Goal: Find contact information: Find contact information

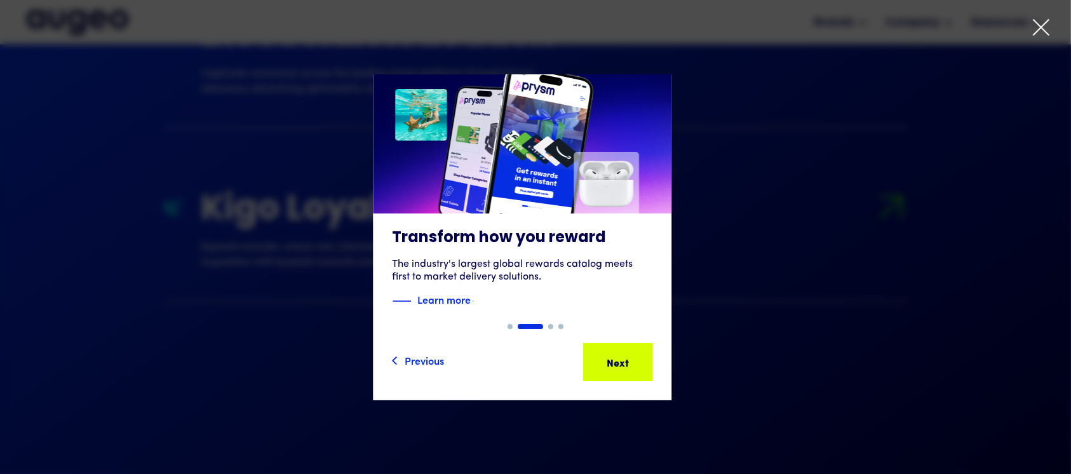
click at [637, 350] on div "Next Next Next Next" at bounding box center [617, 362] width 67 height 36
click at [635, 354] on div "Next" at bounding box center [637, 361] width 22 height 15
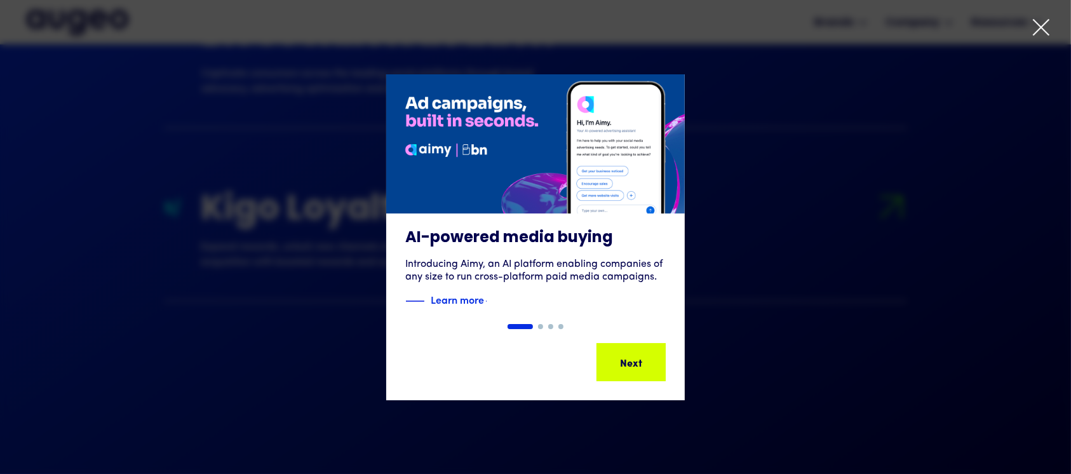
click at [632, 355] on div "Slide 1 of 4. AI-powered media buying Introducing Aimy, an AI platform enabling…" at bounding box center [535, 237] width 1071 height 326
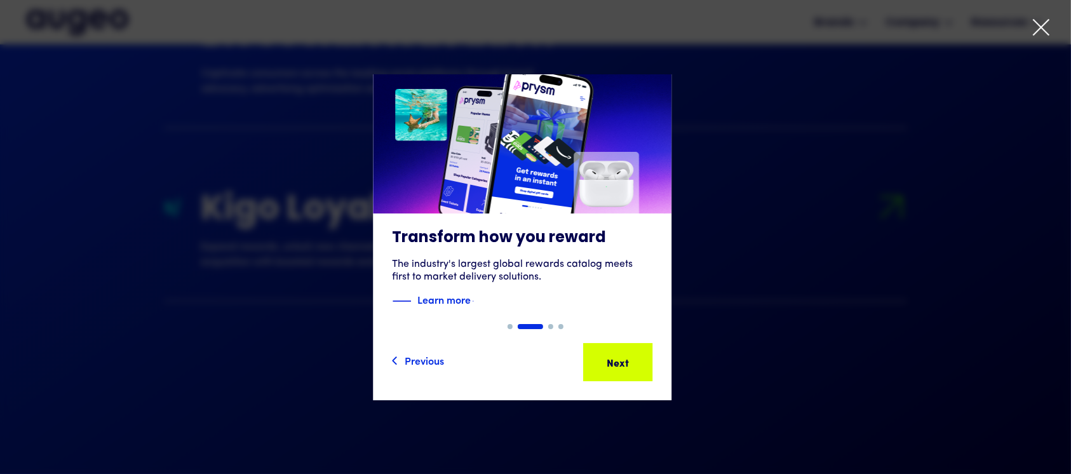
scroll to position [0, 0]
drag, startPoint x: 652, startPoint y: 384, endPoint x: 642, endPoint y: 382, distance: 10.2
click at [650, 384] on div "Previous Next Next Next Next Next" at bounding box center [522, 362] width 299 height 76
click at [649, 368] on div "Next Next Next Next" at bounding box center [617, 362] width 67 height 36
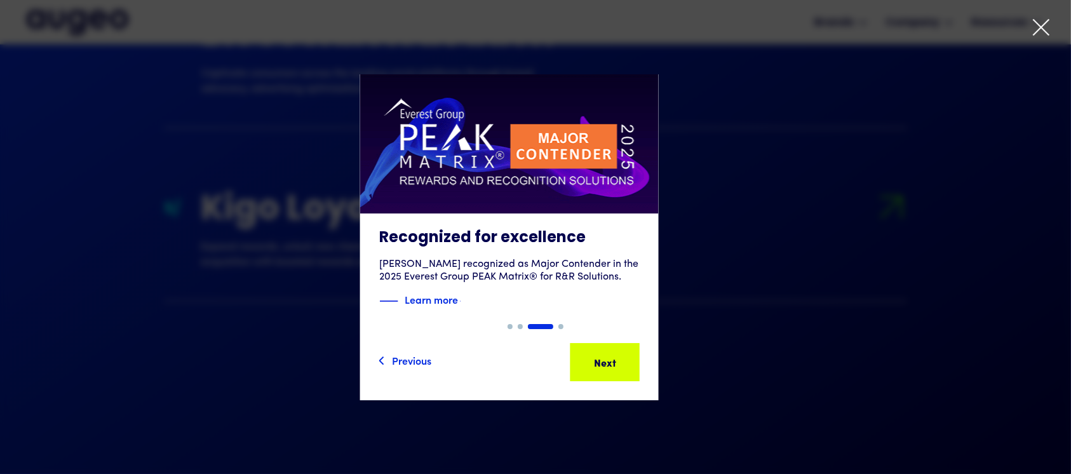
click at [643, 349] on div "Slide 3 of 4. AI-powered media buying Introducing Aimy, an AI platform enabling…" at bounding box center [535, 237] width 1071 height 326
click at [631, 348] on div "Next Next Next Next" at bounding box center [605, 362] width 67 height 36
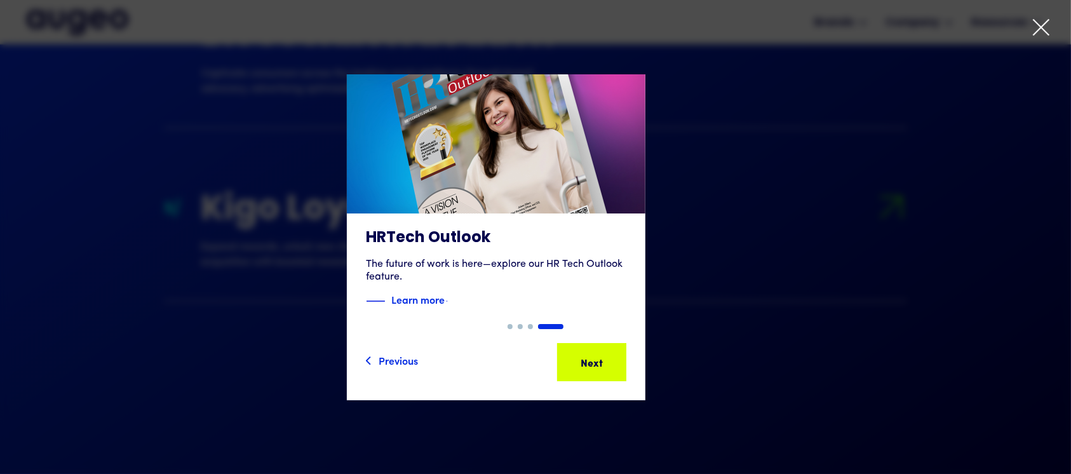
click at [632, 359] on div "Next Next Next Next" at bounding box center [596, 361] width 114 height 15
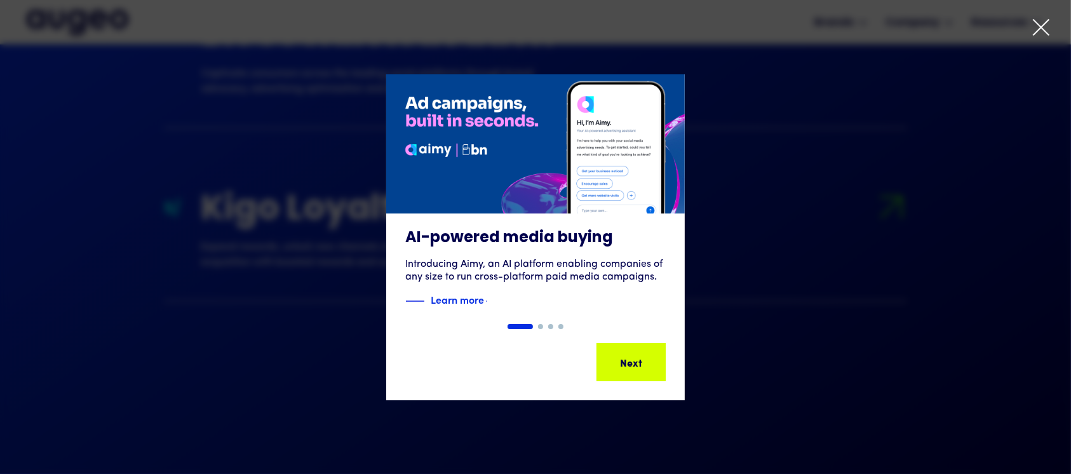
click at [668, 354] on div "Next" at bounding box center [679, 361] width 22 height 15
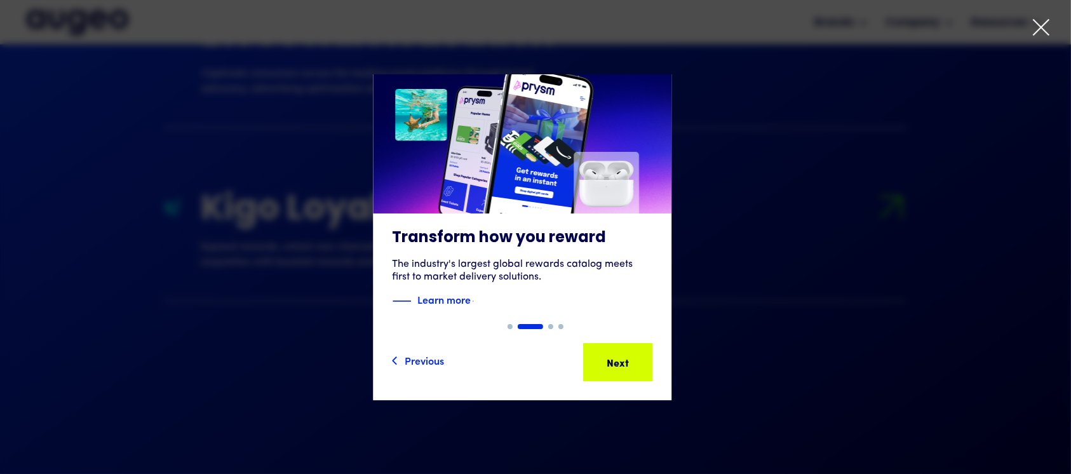
click at [1038, 22] on icon at bounding box center [1040, 27] width 19 height 19
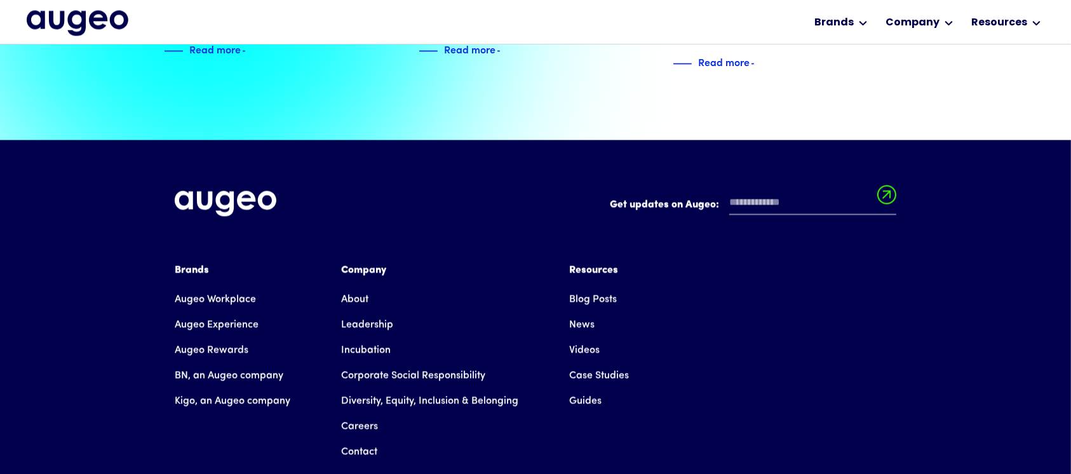
scroll to position [2891, 0]
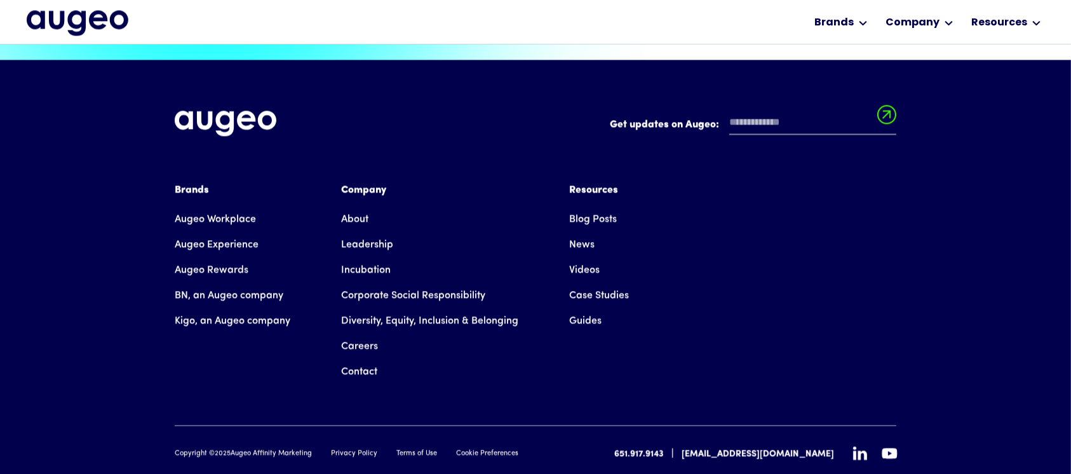
click at [358, 359] on link "Contact" at bounding box center [359, 371] width 36 height 25
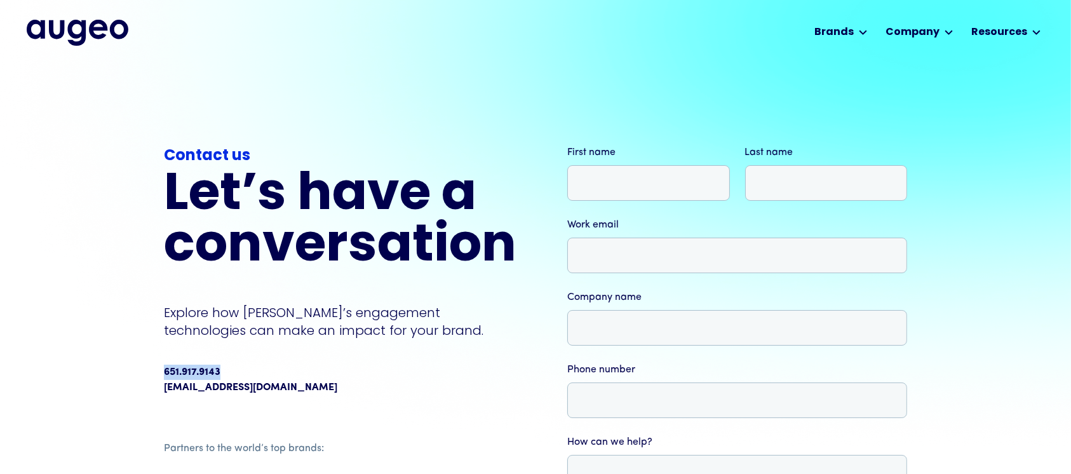
drag, startPoint x: 223, startPoint y: 375, endPoint x: 163, endPoint y: 375, distance: 59.7
click at [164, 375] on div "651.917.9143" at bounding box center [340, 372] width 353 height 15
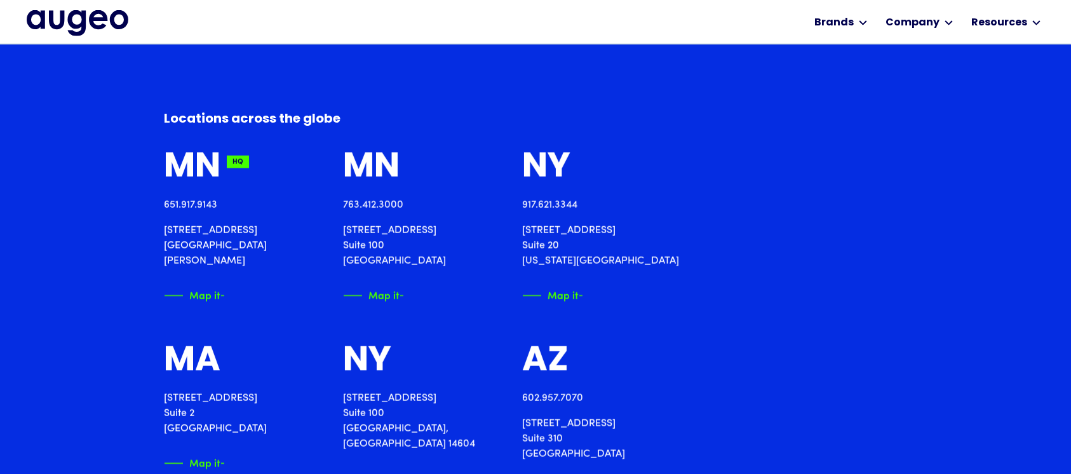
scroll to position [1411, 0]
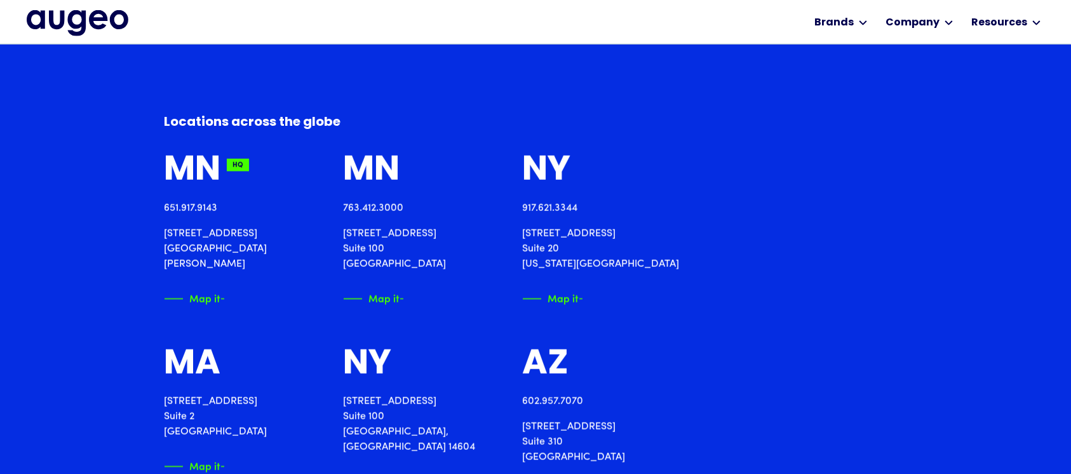
drag, startPoint x: 315, startPoint y: 302, endPoint x: 384, endPoint y: 302, distance: 68.6
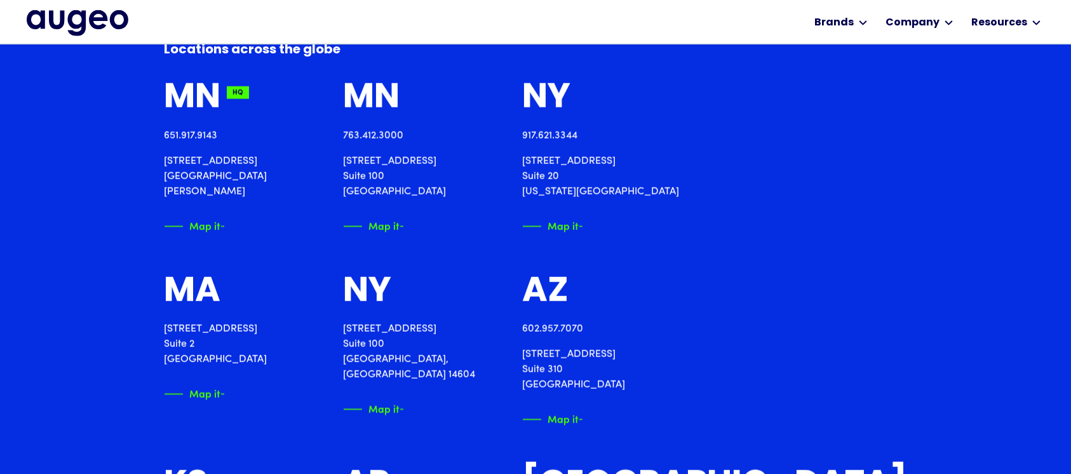
drag, startPoint x: 415, startPoint y: 170, endPoint x: 423, endPoint y: 209, distance: 39.6
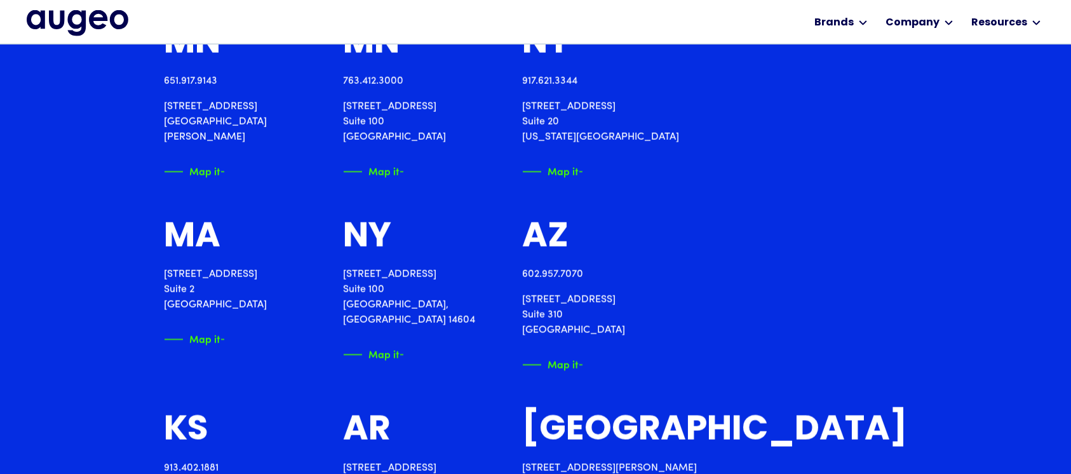
drag, startPoint x: 425, startPoint y: 191, endPoint x: 433, endPoint y: 246, distance: 55.8
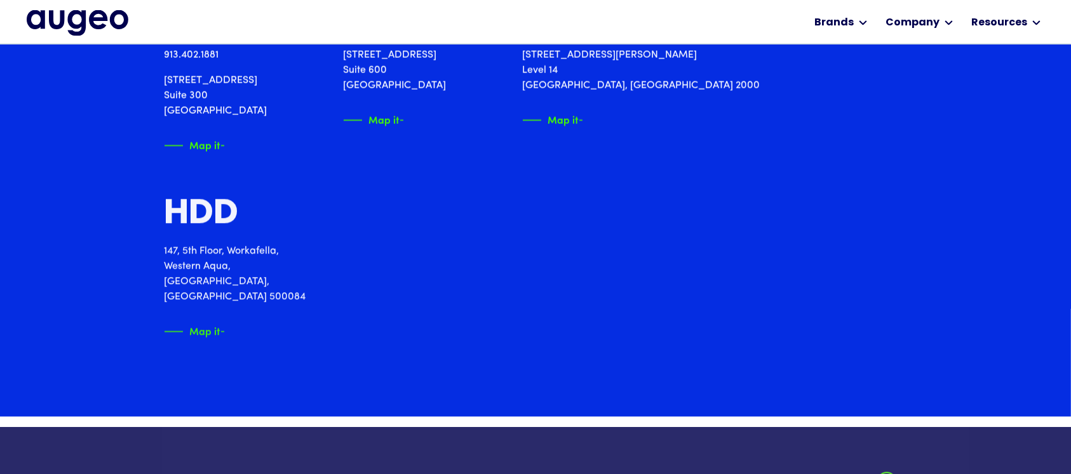
scroll to position [1948, 0]
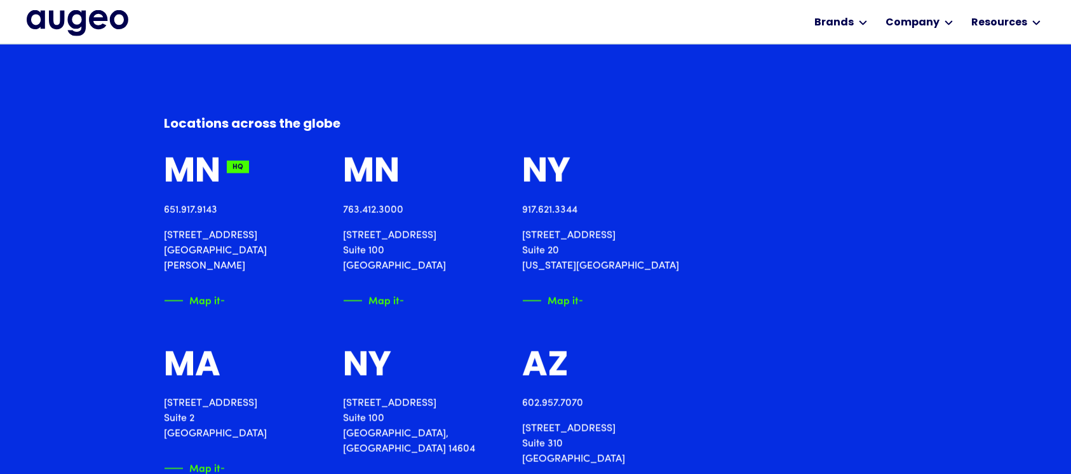
drag, startPoint x: 390, startPoint y: 255, endPoint x: 485, endPoint y: 231, distance: 98.3
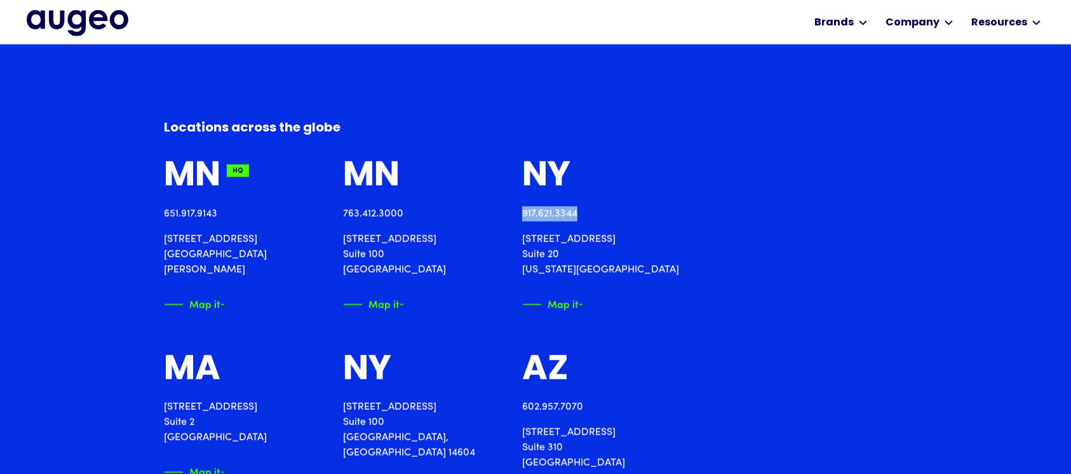
drag, startPoint x: 678, startPoint y: 215, endPoint x: 742, endPoint y: 213, distance: 63.5
copy link "917.621.3344"
